Goal: Information Seeking & Learning: Learn about a topic

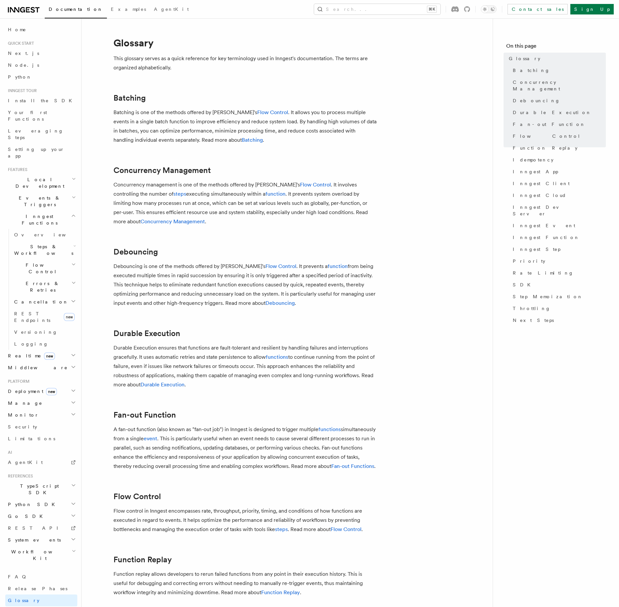
click at [11, 282] on span "Realtime new" at bounding box center [30, 356] width 50 height 7
click at [15, 282] on link "Overview" at bounding box center [45, 368] width 66 height 12
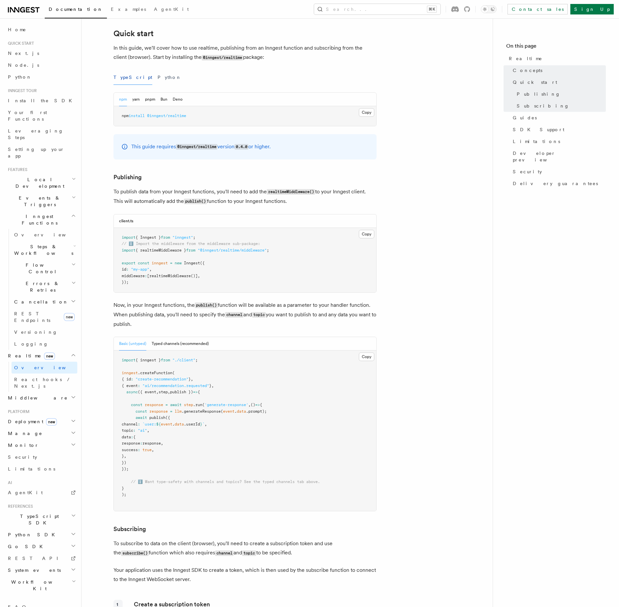
scroll to position [293, 0]
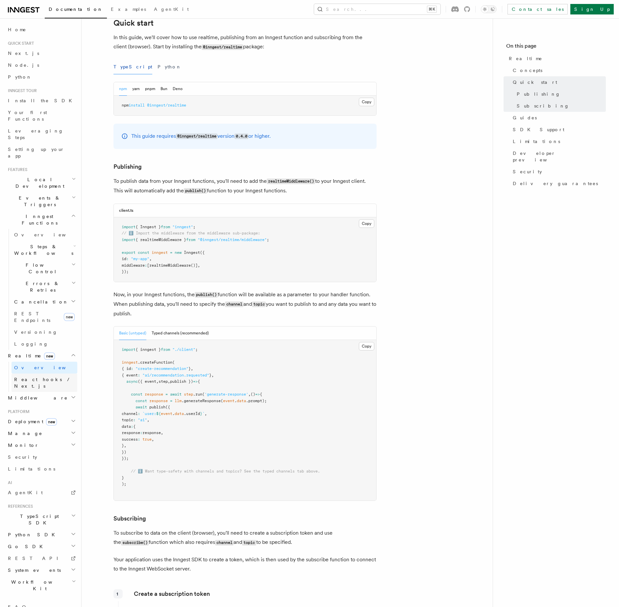
click at [25, 377] on span "React hooks / Next.js" at bounding box center [43, 383] width 58 height 12
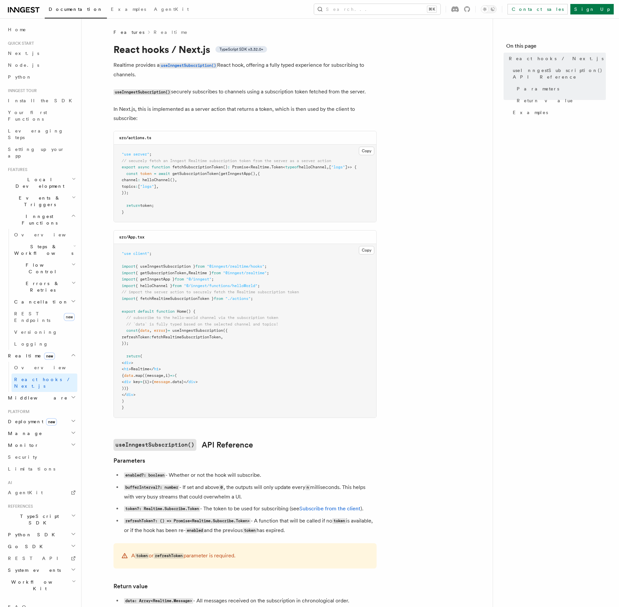
click at [453, 398] on article "Features Realtime React hooks / Next.js TypeScript SDK v3.32.0+ Realtime provid…" at bounding box center [287, 488] width 390 height 918
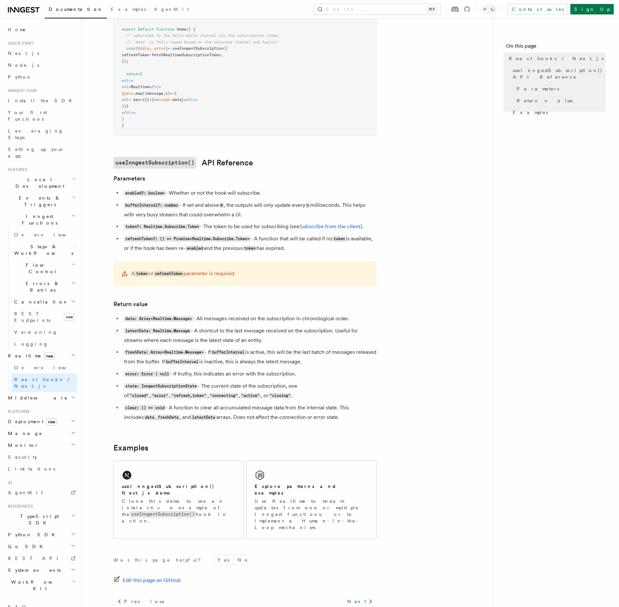
scroll to position [322, 0]
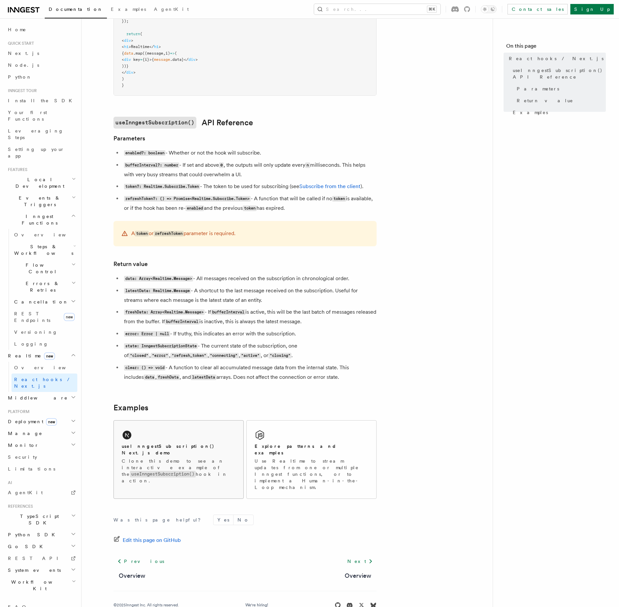
click at [195, 452] on h2 "useInngestSubscription() Next.js demo" at bounding box center [179, 449] width 114 height 13
click at [306, 453] on div "Explore patterns and examples Use Realtime to stream updates from one or multip…" at bounding box center [312, 467] width 114 height 48
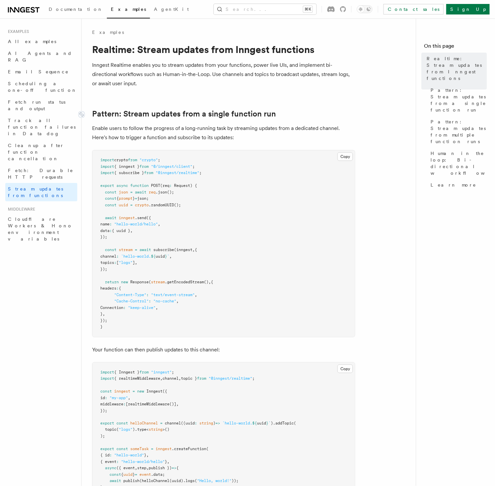
click at [253, 118] on link "Pattern: Stream updates from a single function run" at bounding box center [184, 113] width 184 height 9
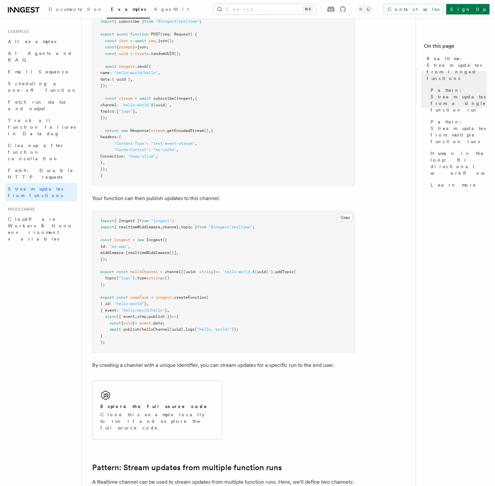
scroll to position [151, 0]
click at [128, 394] on div "Explore the full source code Clone this example locally to run it and explore t…" at bounding box center [157, 410] width 130 height 58
